Goal: Task Accomplishment & Management: Manage account settings

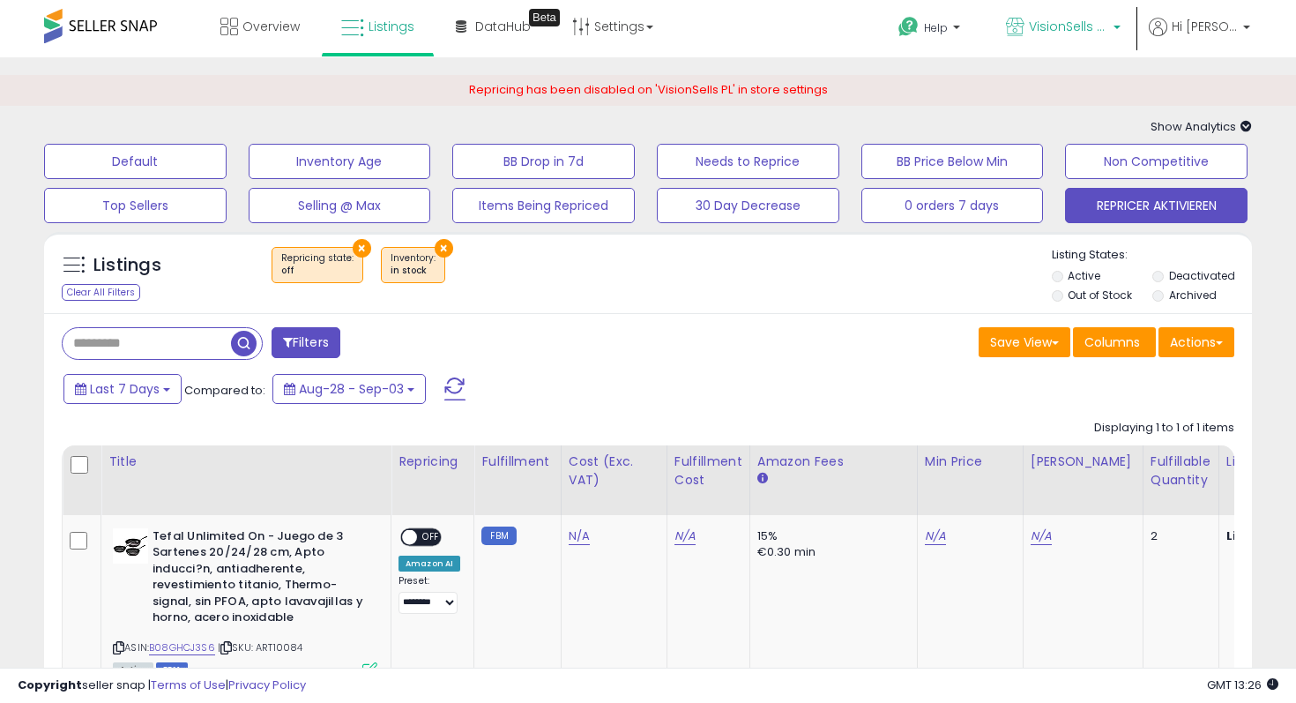
click at [1104, 38] on p "VisionSells ES" at bounding box center [1063, 29] width 115 height 22
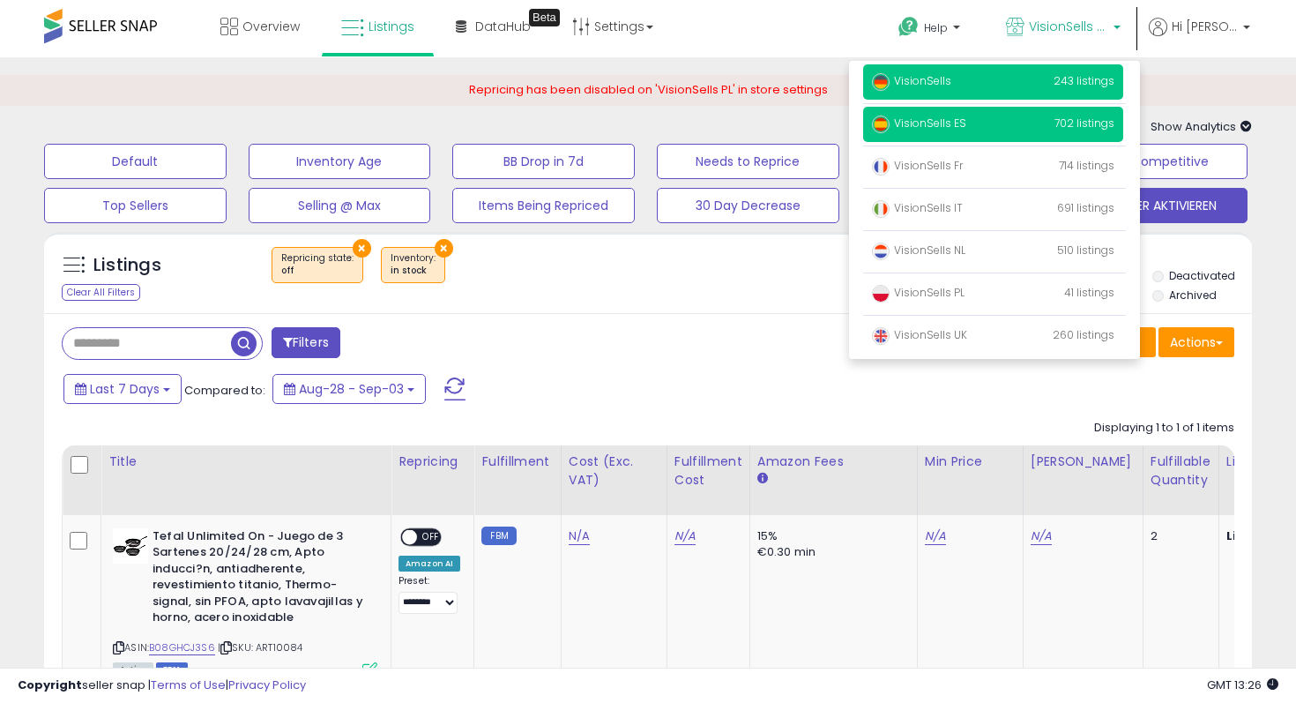
click at [998, 82] on p "VisionSells 243 listings" at bounding box center [993, 81] width 260 height 35
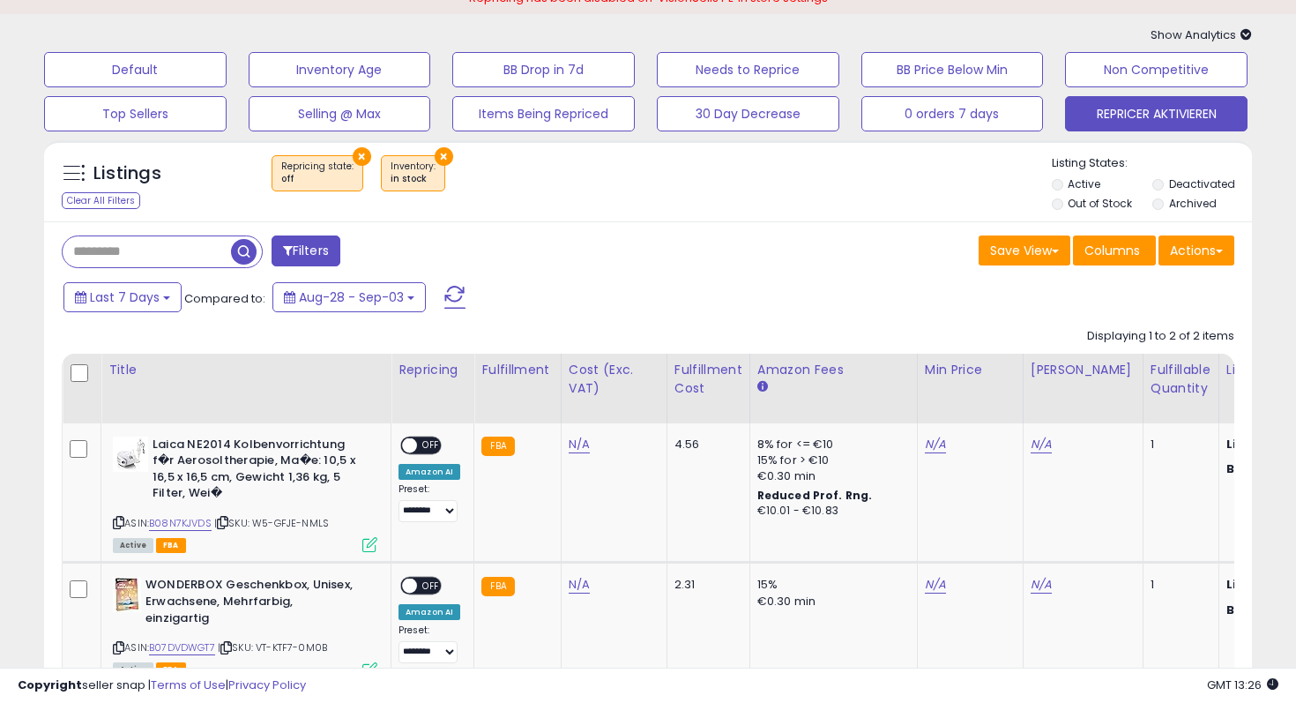
scroll to position [199, 0]
